Goal: Task Accomplishment & Management: Manage account settings

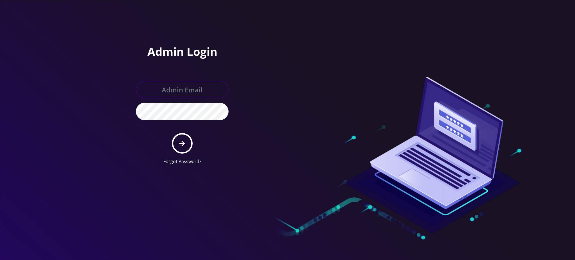
type input "rochelle@teltik.com"
click at [186, 144] on button "submit" at bounding box center [182, 143] width 21 height 21
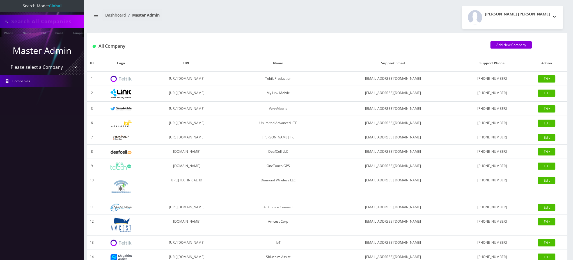
click at [52, 23] on input "text" at bounding box center [47, 21] width 72 height 11
paste input "8486746428"
click at [10, 35] on link "Phone" at bounding box center [8, 32] width 15 height 9
click at [7, 33] on link "Phone" at bounding box center [8, 32] width 15 height 9
click at [199, 20] on nav "Dashboard Master Admin" at bounding box center [207, 17] width 232 height 16
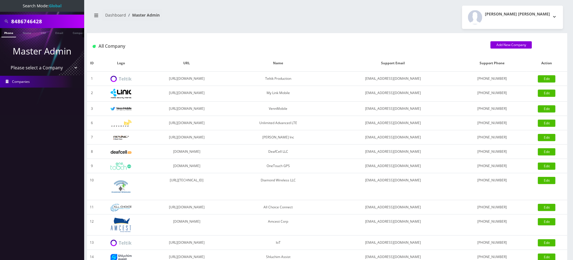
type input "5163167885"
click at [8, 32] on link "Phone" at bounding box center [8, 32] width 15 height 9
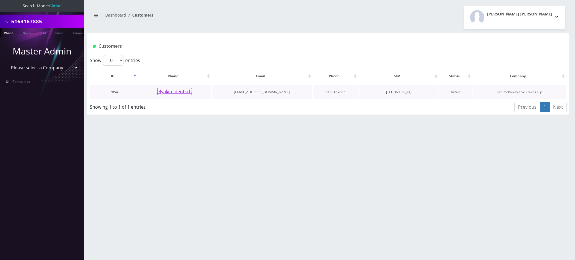
click at [183, 92] on button "elyakim deutsch" at bounding box center [174, 91] width 35 height 7
click at [472, 192] on div "5163167885 Phone Name SIM Email Company Customer Dashboard Customers Rochelle L…" at bounding box center [328, 130] width 494 height 260
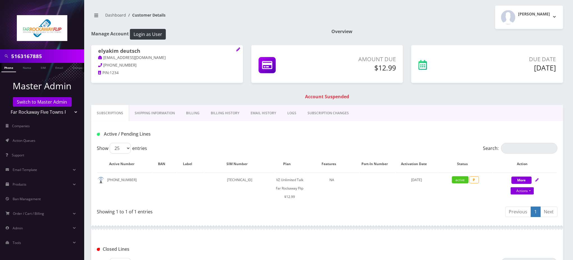
click at [207, 133] on h1 "Active / Pending Lines" at bounding box center [171, 133] width 148 height 5
click at [243, 93] on div "elyakim deutsch tlieberman613+115@gmail.com 347-926-4925 PIN: 1234 Amount Due $…" at bounding box center [327, 75] width 481 height 60
drag, startPoint x: 50, startPoint y: 54, endPoint x: 0, endPoint y: 29, distance: 55.3
click at [0, 29] on nav "5163167885 Phone Name SIM Email Company Customer Master Admin Switch to Master …" at bounding box center [42, 130] width 84 height 260
paste input "8486746428"
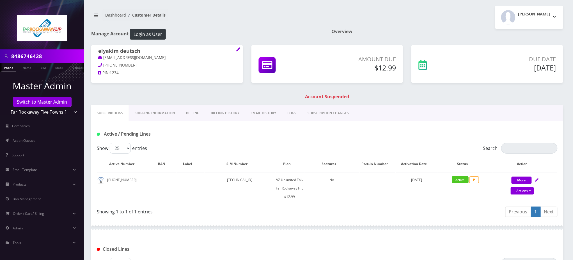
type input "8486746428"
click at [8, 67] on link "Phone" at bounding box center [8, 67] width 15 height 9
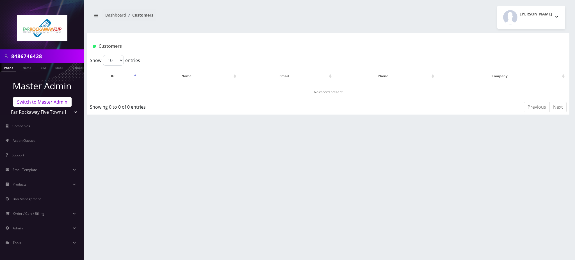
click at [38, 100] on link "Switch to Master Admin" at bounding box center [42, 102] width 59 height 10
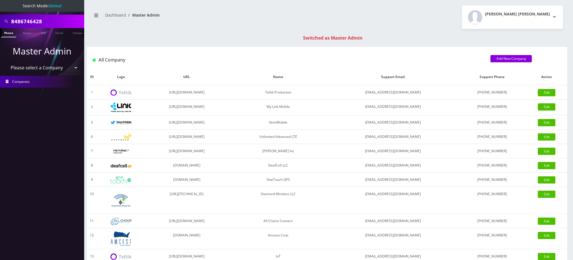
click at [185, 40] on div "Switched as Master Admin" at bounding box center [333, 38] width 481 height 7
click at [7, 33] on link "Phone" at bounding box center [8, 32] width 15 height 9
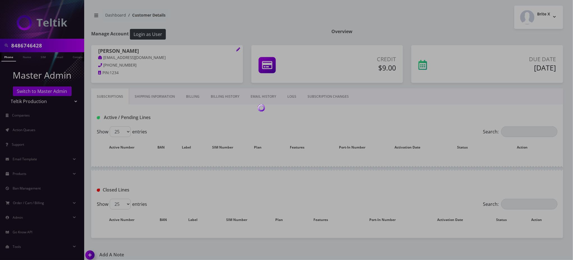
click at [313, 19] on div at bounding box center [286, 130] width 573 height 260
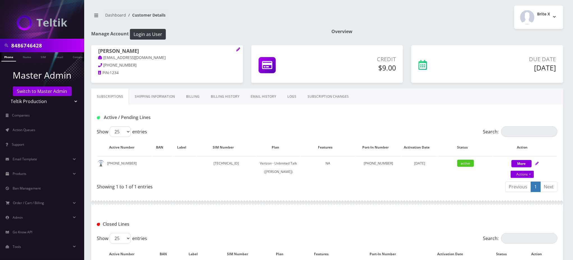
click at [490, 104] on div "Subscriptions Shipping Information Billing Billing History EMAIL HISTORY LOGS S…" at bounding box center [327, 96] width 472 height 16
click at [282, 33] on h1 "Manage Account Login as User" at bounding box center [207, 34] width 232 height 11
click at [192, 96] on link "Billing" at bounding box center [193, 96] width 25 height 16
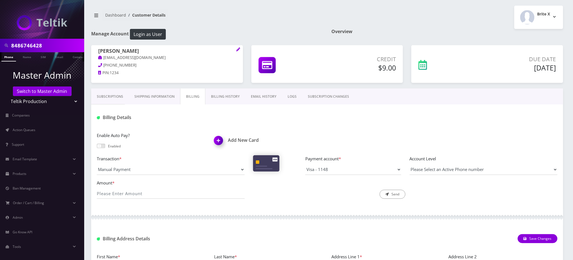
click at [216, 98] on link "Billing History" at bounding box center [226, 96] width 40 height 16
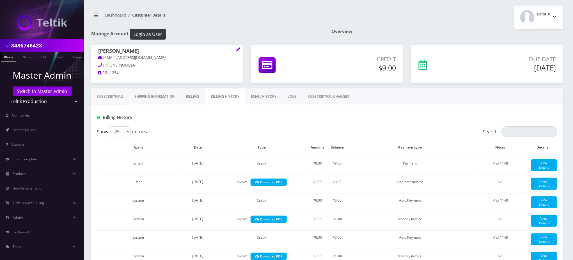
click at [366, 119] on div at bounding box center [405, 117] width 313 height 9
click at [173, 117] on h1 "Billing History" at bounding box center [171, 117] width 148 height 5
click at [115, 90] on link "Subscriptions" at bounding box center [110, 96] width 38 height 16
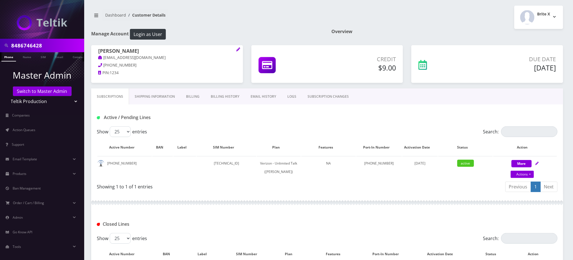
click at [415, 109] on div "Active / Pending Lines" at bounding box center [327, 115] width 472 height 22
click at [489, 15] on div "Brite X Logout" at bounding box center [447, 17] width 240 height 23
click at [209, 13] on nav "Dashboard Customer Details" at bounding box center [207, 17] width 232 height 16
